Goal: Transaction & Acquisition: Download file/media

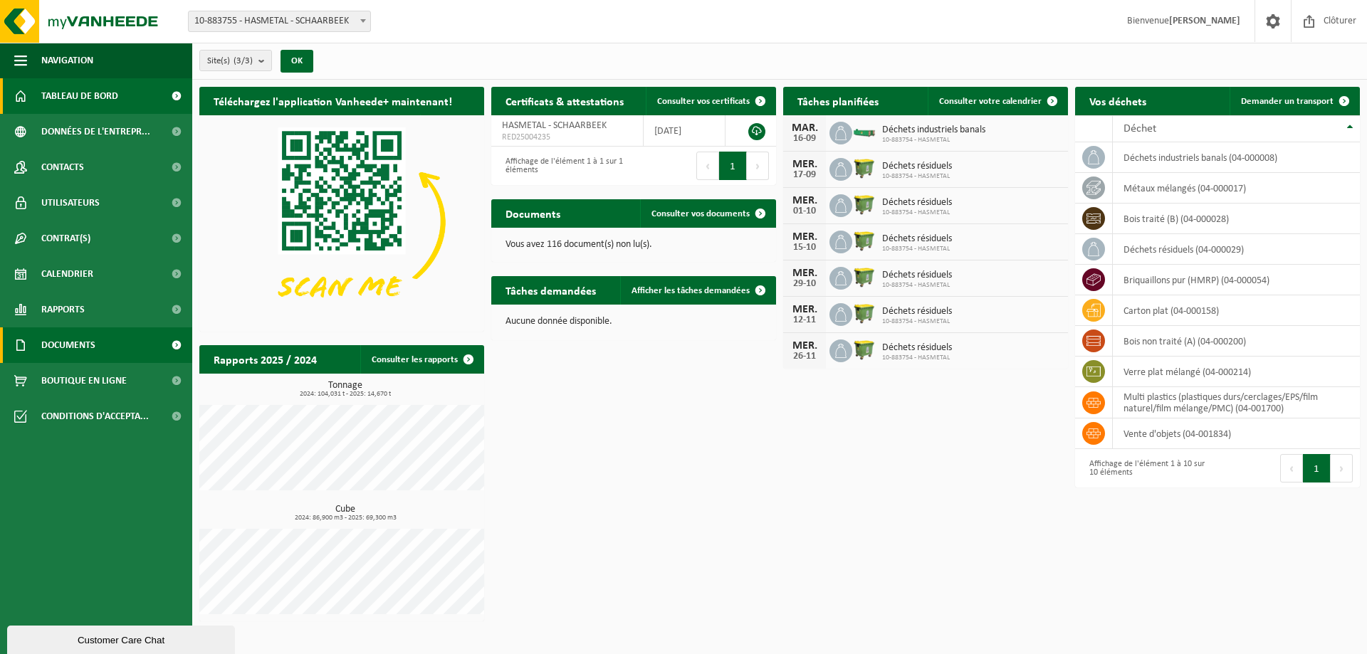
click at [64, 342] on span "Documents" at bounding box center [68, 345] width 54 height 36
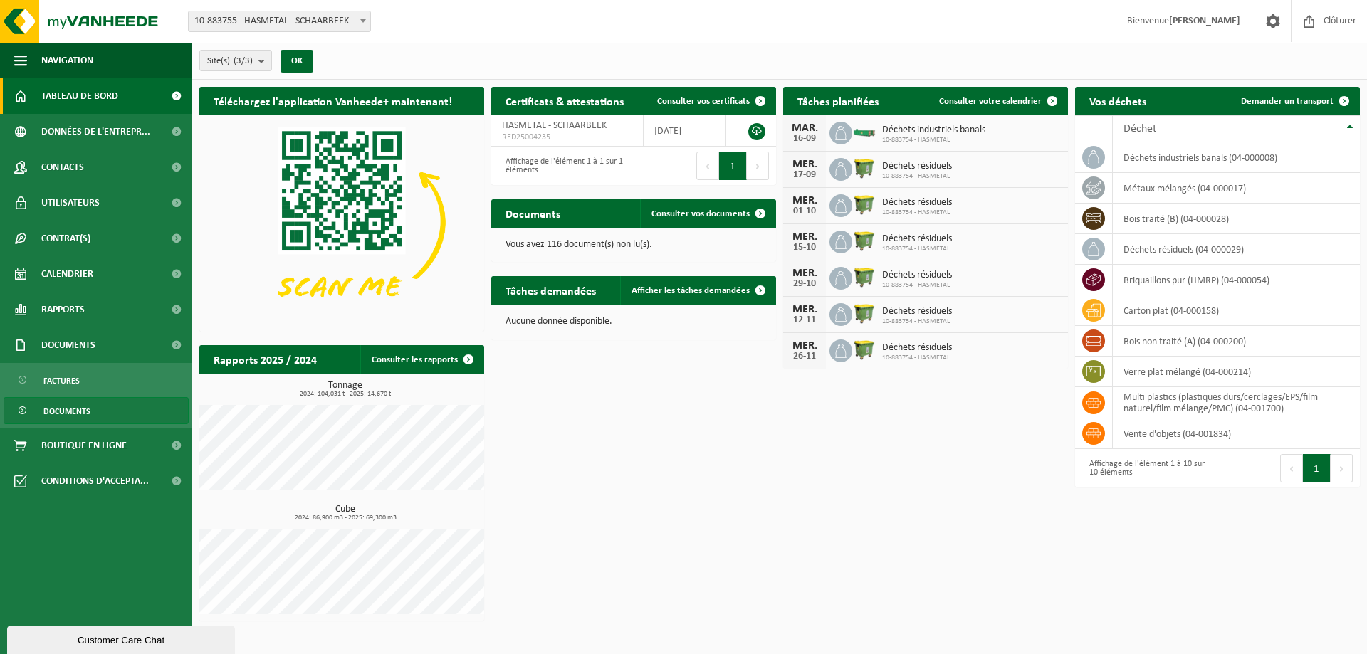
click at [71, 401] on span "Documents" at bounding box center [66, 411] width 47 height 27
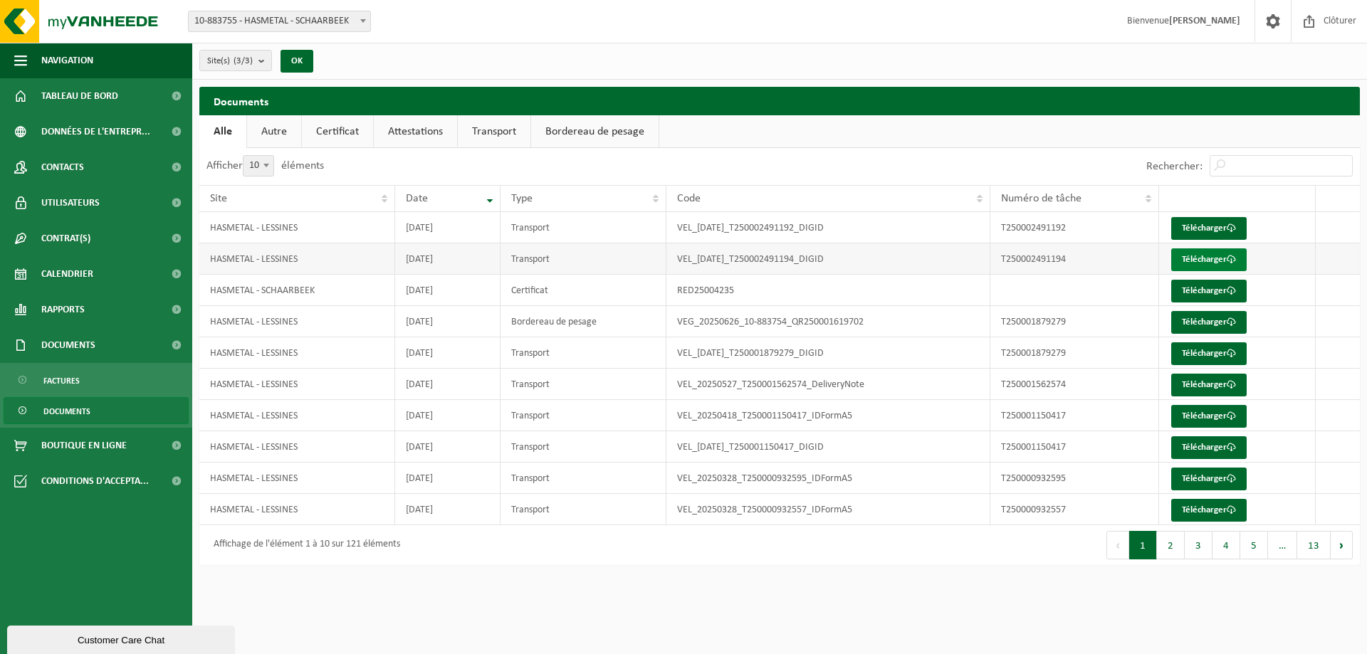
click at [1208, 259] on link "Télécharger" at bounding box center [1208, 259] width 75 height 23
click at [1214, 224] on link "Télécharger" at bounding box center [1208, 228] width 75 height 23
click at [78, 378] on span "Factures" at bounding box center [61, 380] width 36 height 27
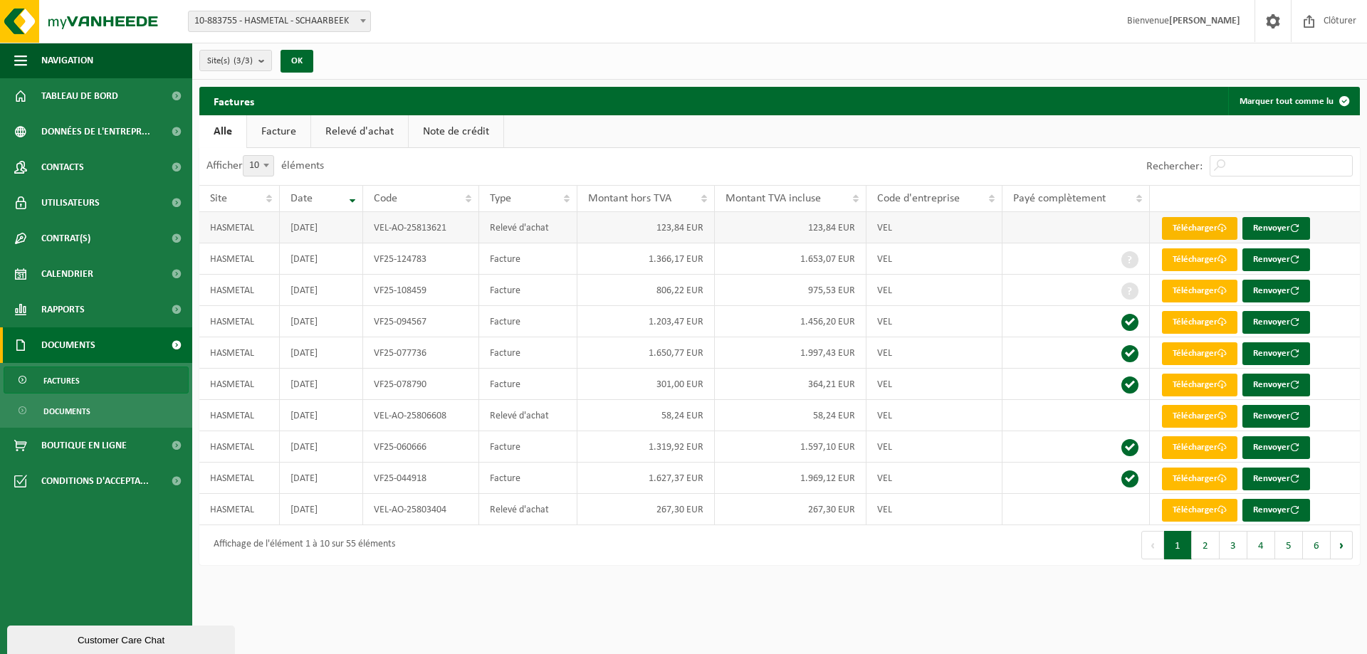
click at [1205, 227] on link "Télécharger" at bounding box center [1199, 228] width 75 height 23
